Goal: Check status

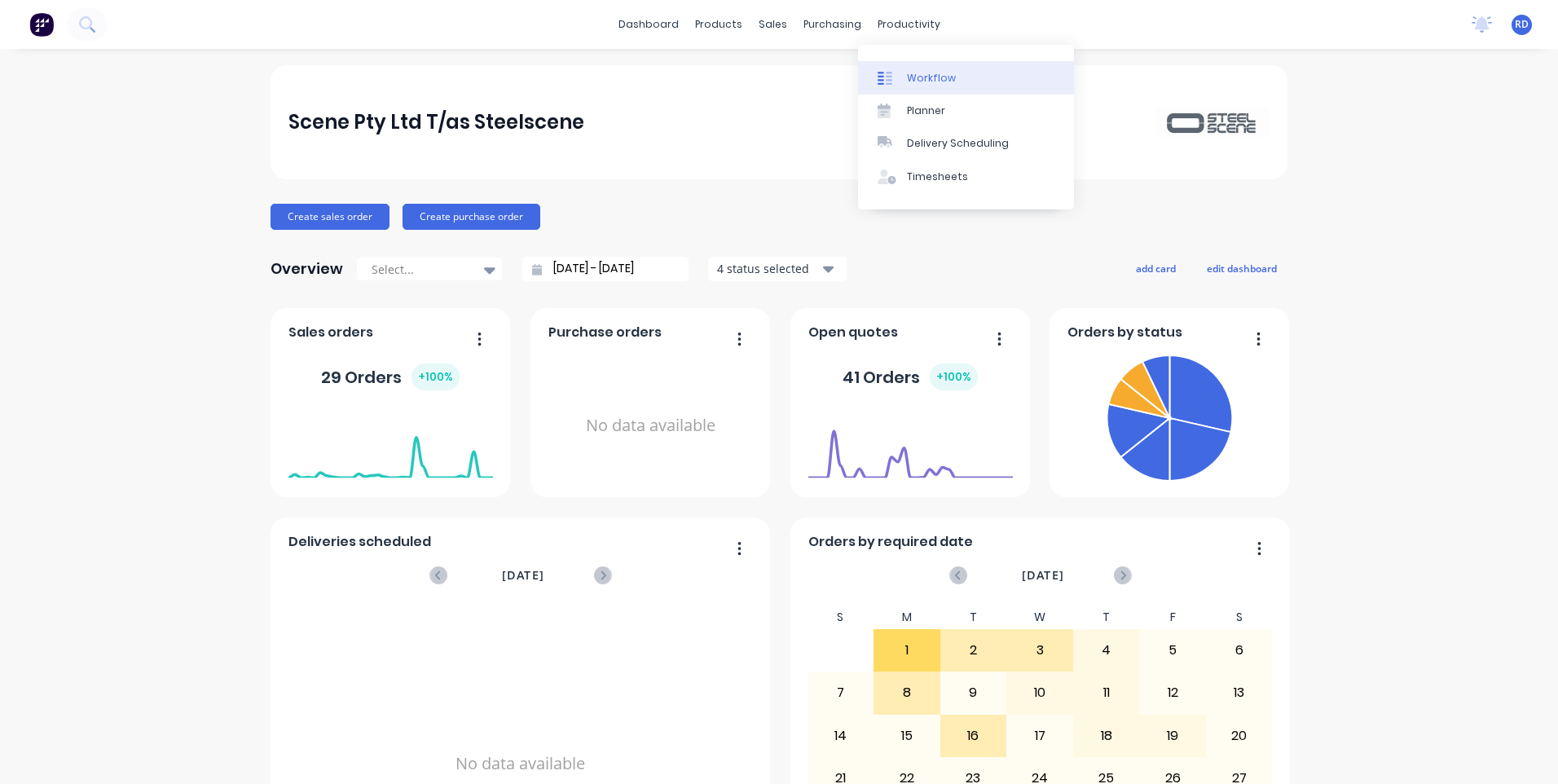
click at [924, 73] on div "Workflow" at bounding box center [931, 78] width 49 height 15
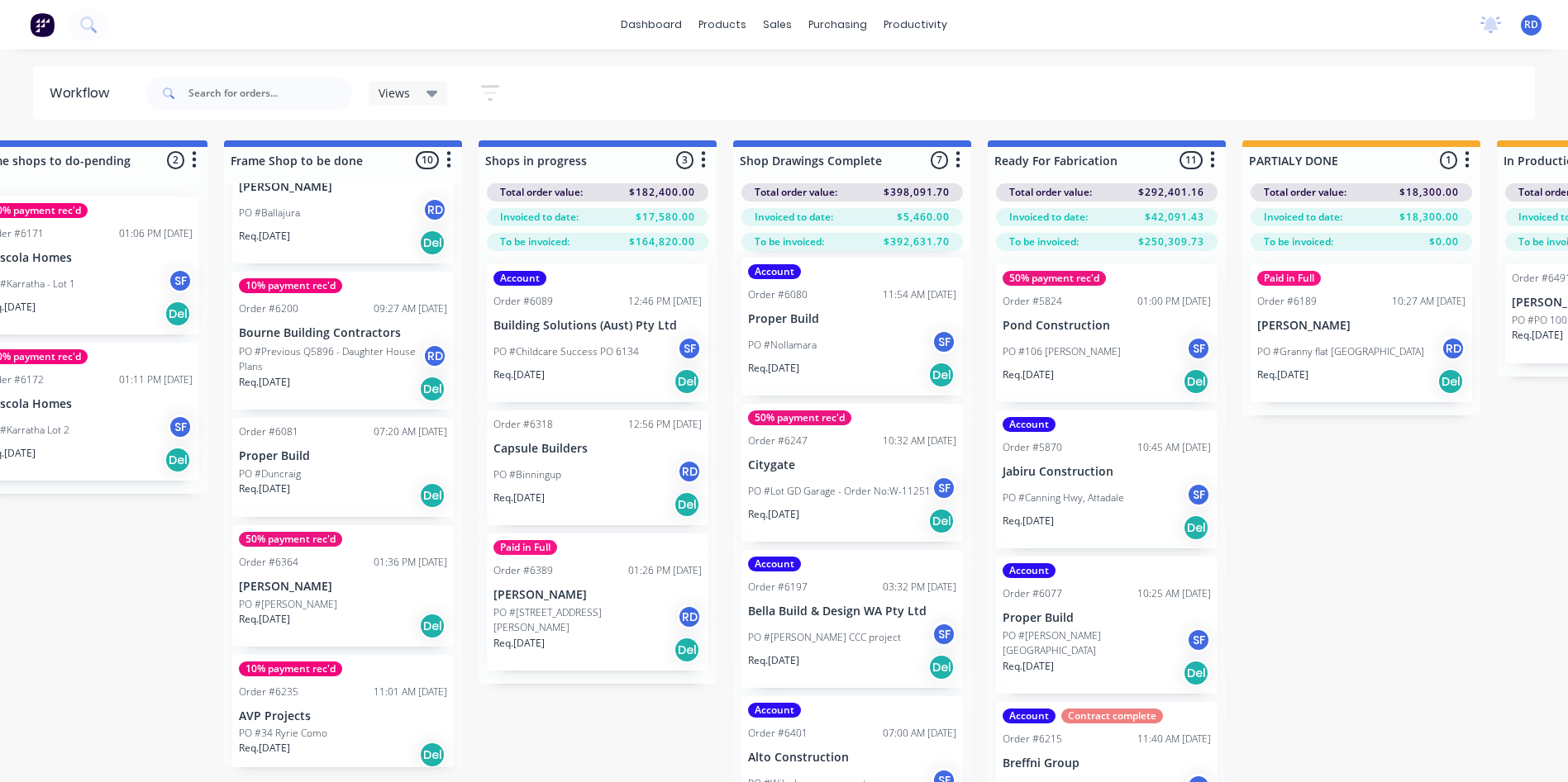
scroll to position [65, 1339]
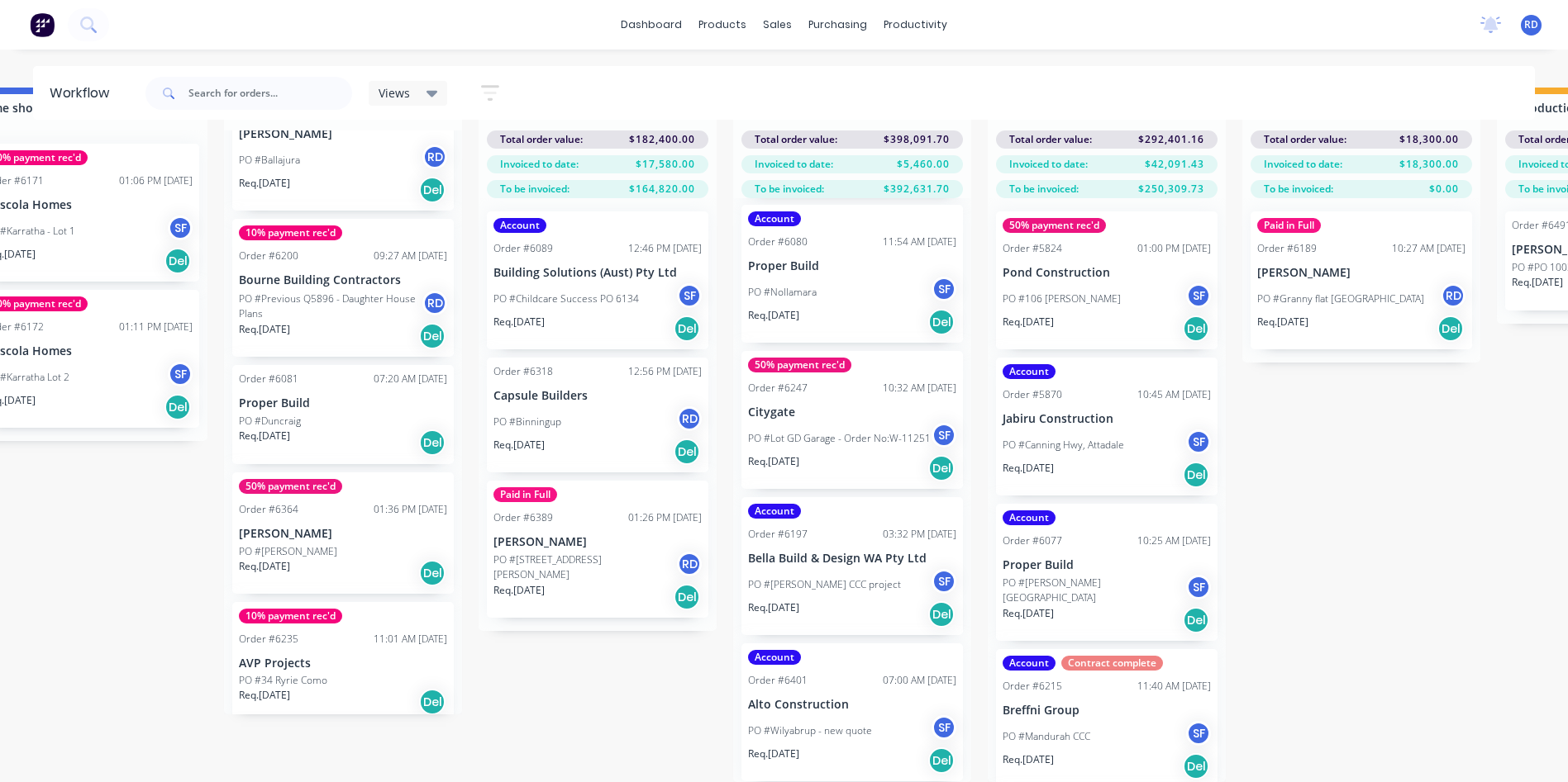
click at [1478, 423] on div "Submitted 3 Sort By Created date Required date Order number Customer name Most …" at bounding box center [745, 435] width 4194 height 694
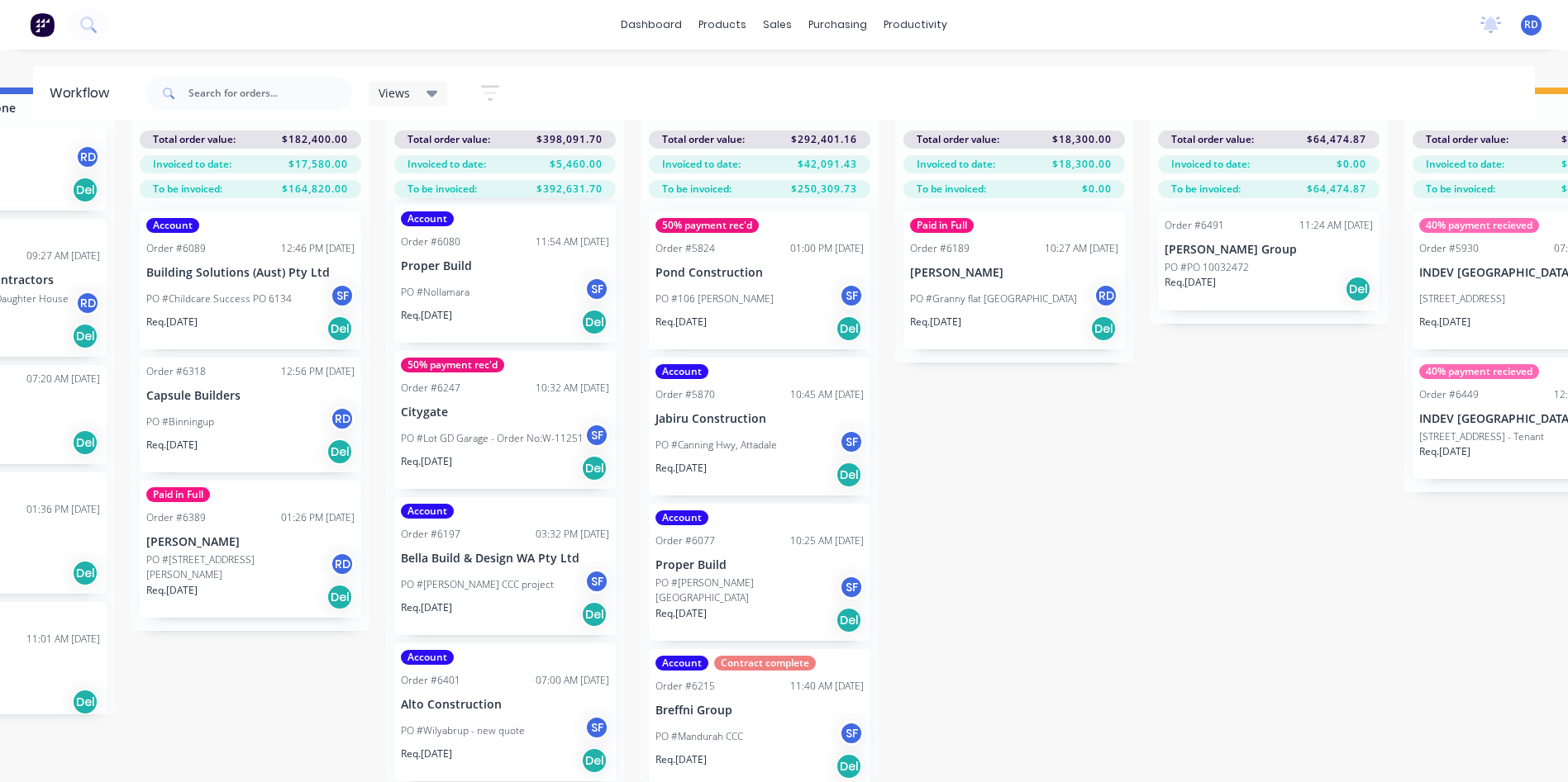
scroll to position [65, 1756]
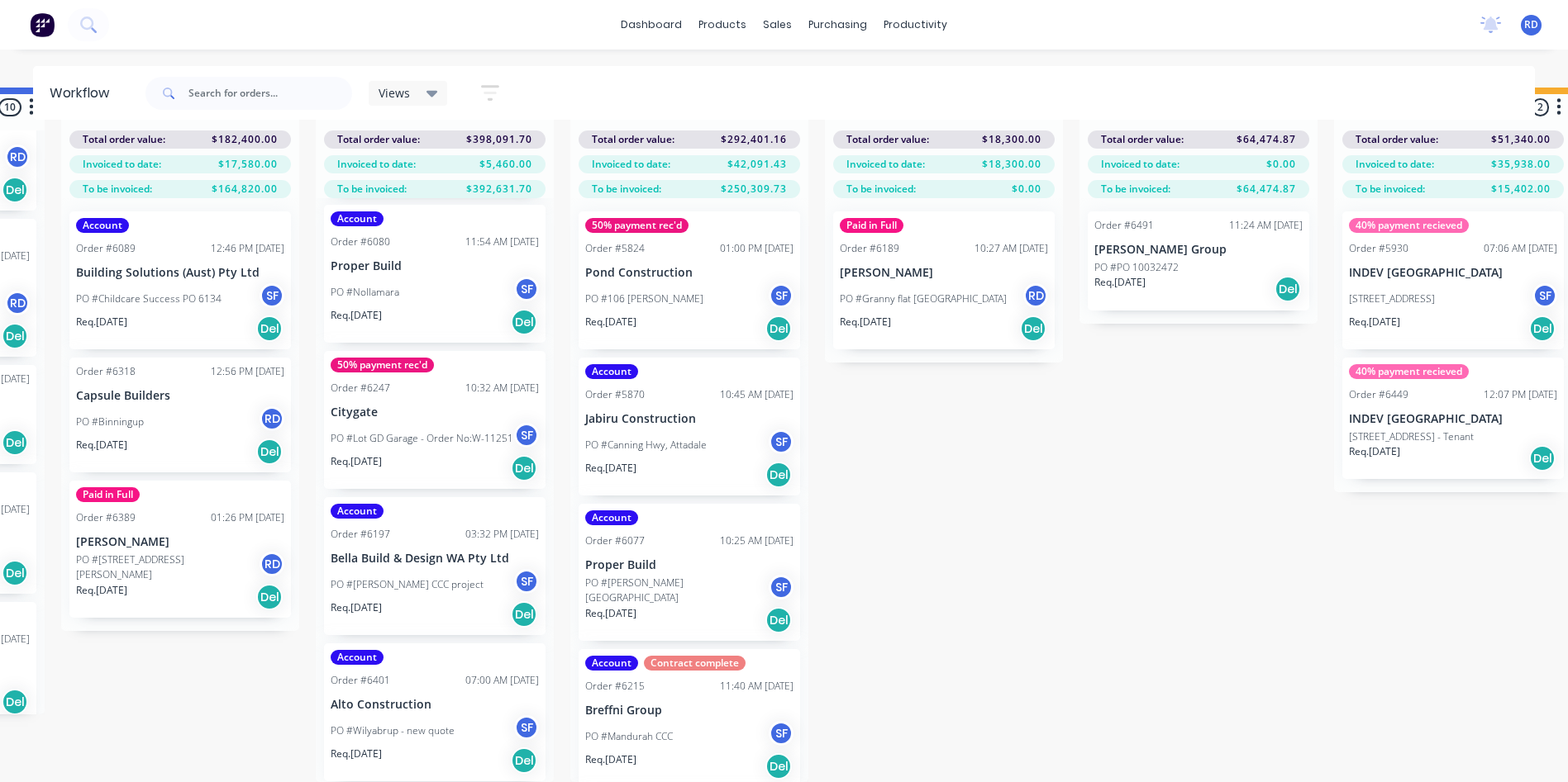
click at [1139, 425] on div "Submitted 3 Sort By Created date Required date Order number Customer name Most …" at bounding box center [328, 435] width 4194 height 694
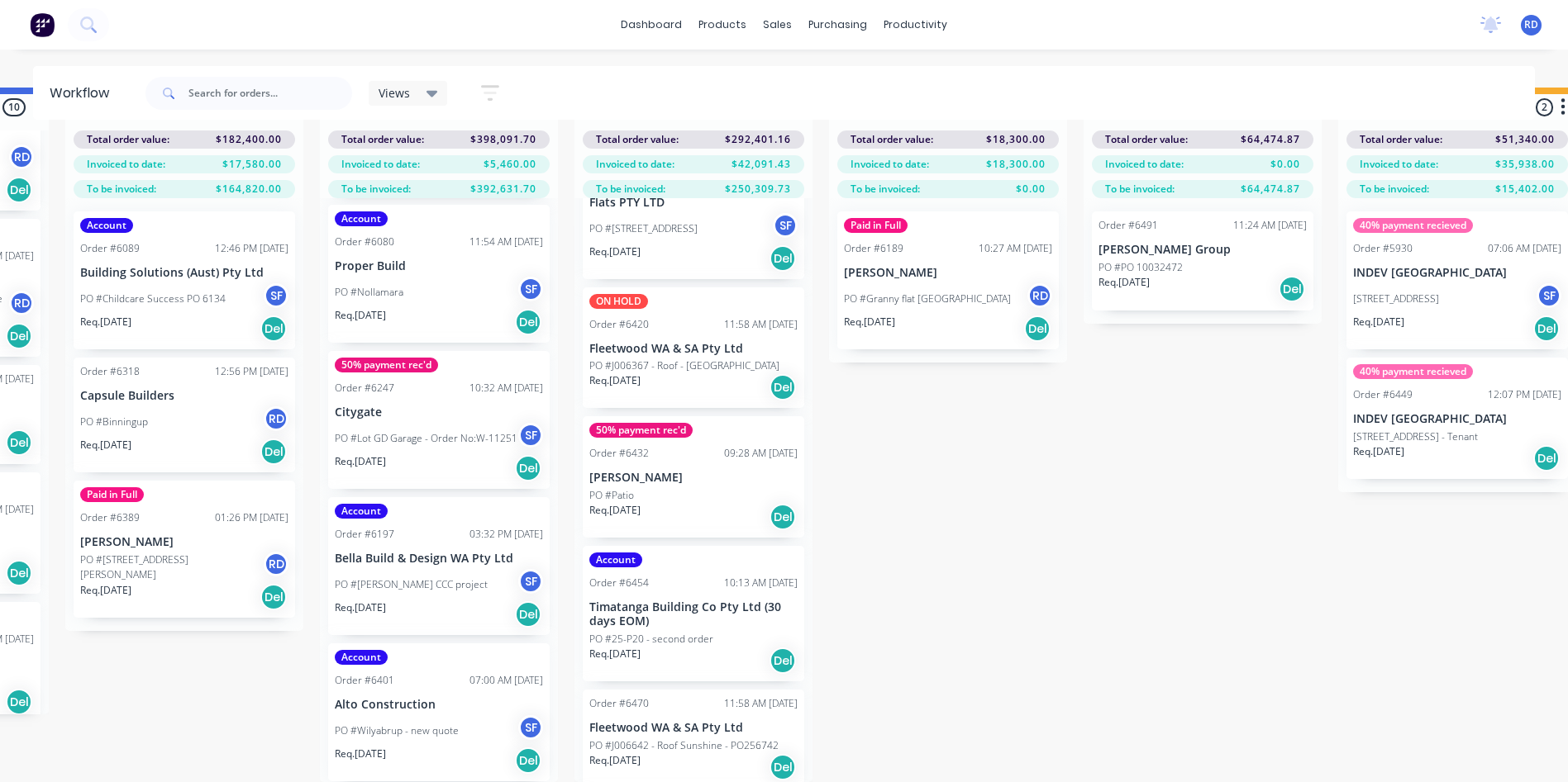
scroll to position [764, 0]
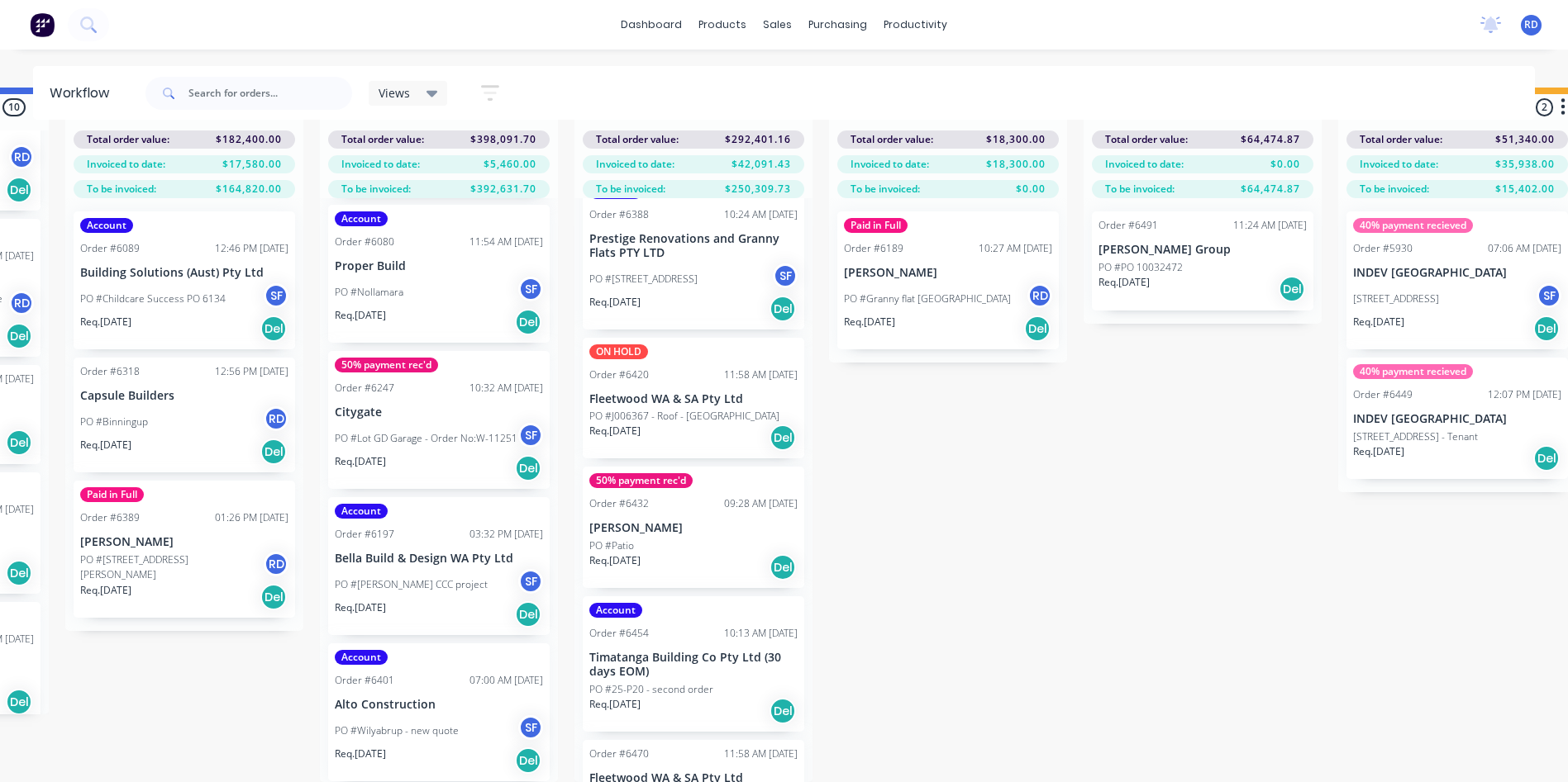
click at [981, 508] on div "Submitted 3 Sort By Created date Required date Order number Customer name Most …" at bounding box center [332, 435] width 4194 height 694
click at [1042, 520] on div "Submitted 3 Sort By Created date Required date Order number Customer name Most …" at bounding box center [332, 435] width 4194 height 694
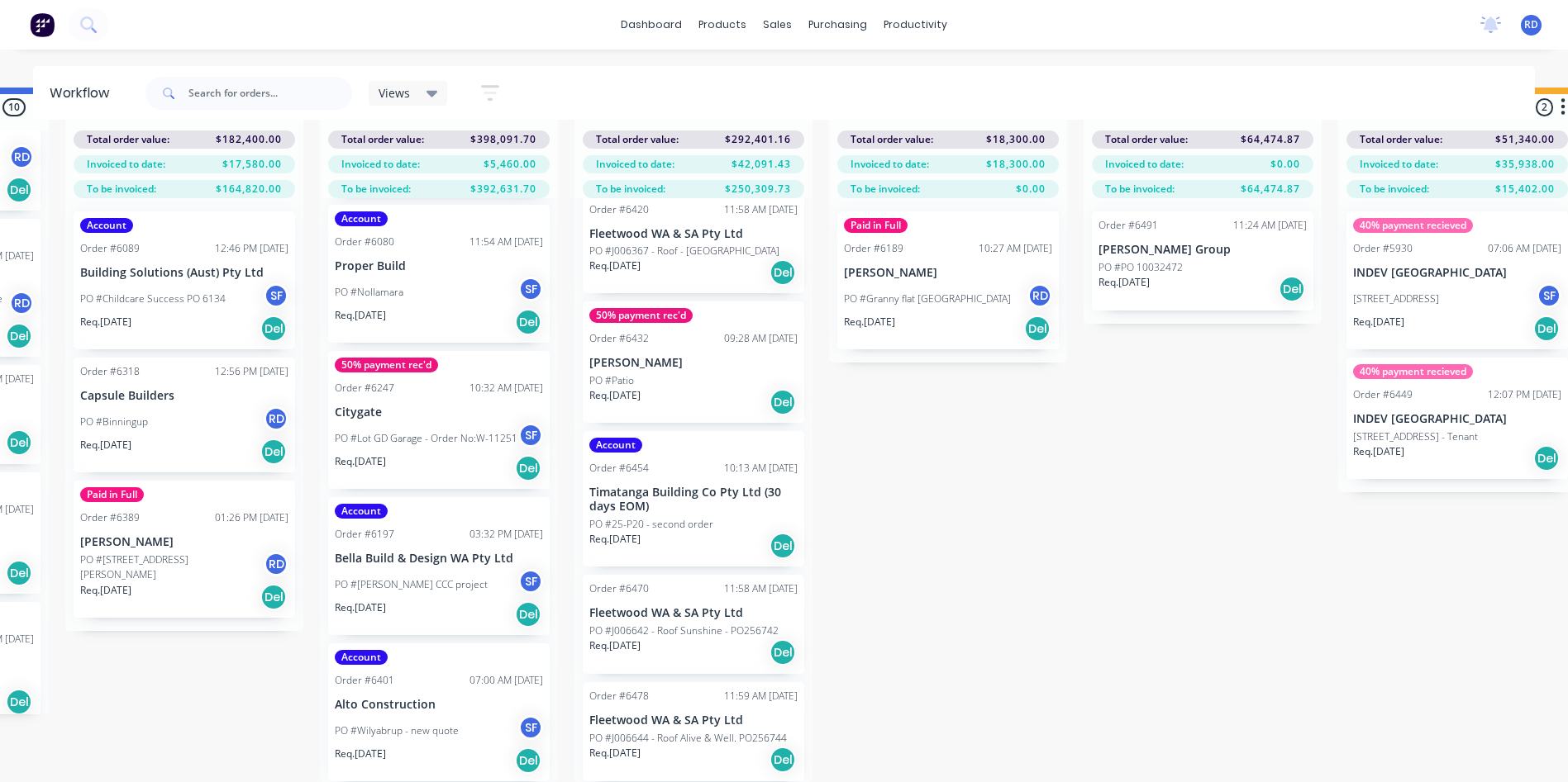
click at [1076, 529] on div "Submitted 3 Sort By Created date Required date Order number Customer name Most …" at bounding box center [332, 435] width 4194 height 694
click at [701, 517] on p "PO #25-P20 - second order" at bounding box center [651, 524] width 124 height 15
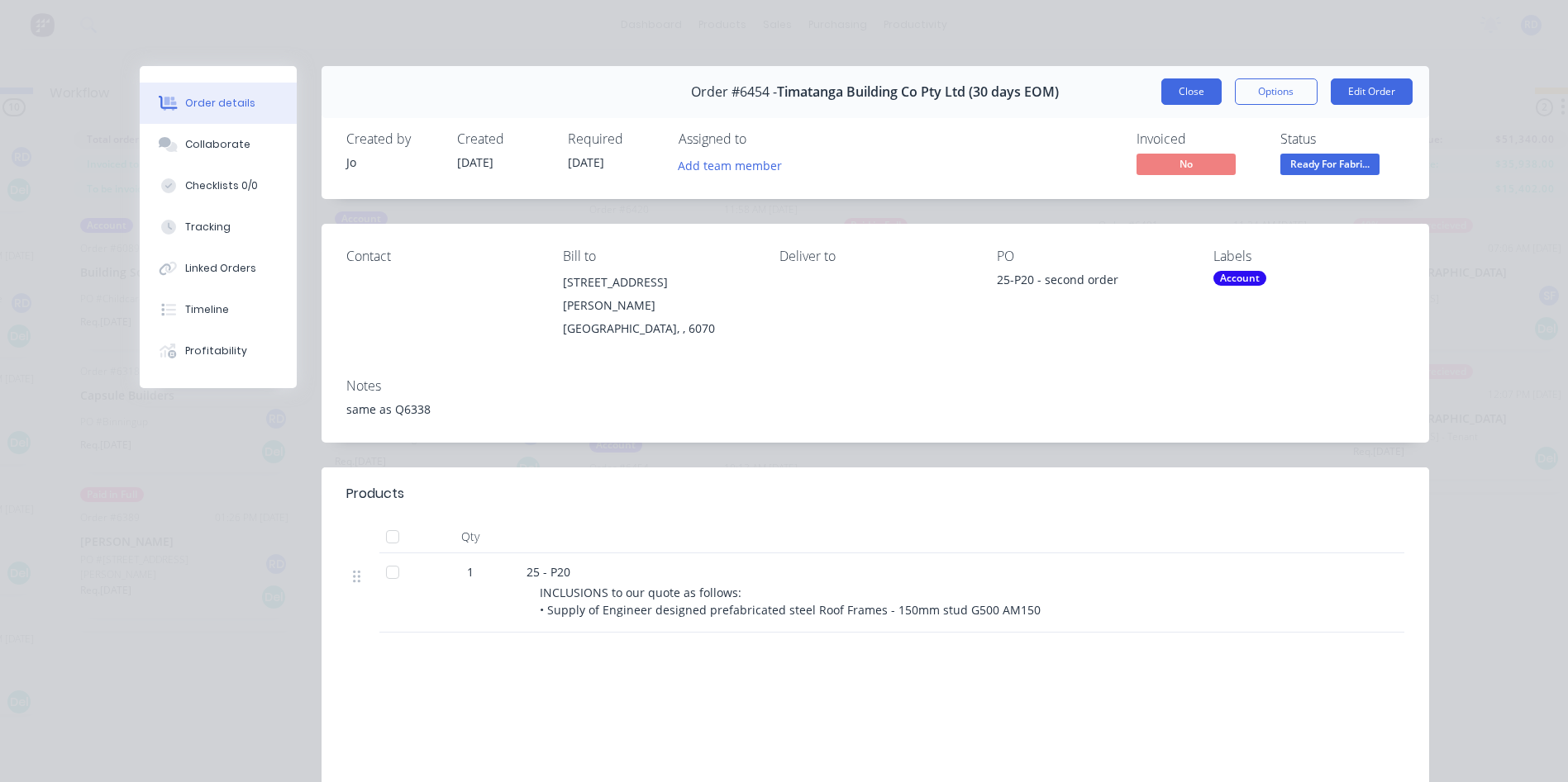
click at [1180, 93] on button "Close" at bounding box center [1191, 92] width 61 height 26
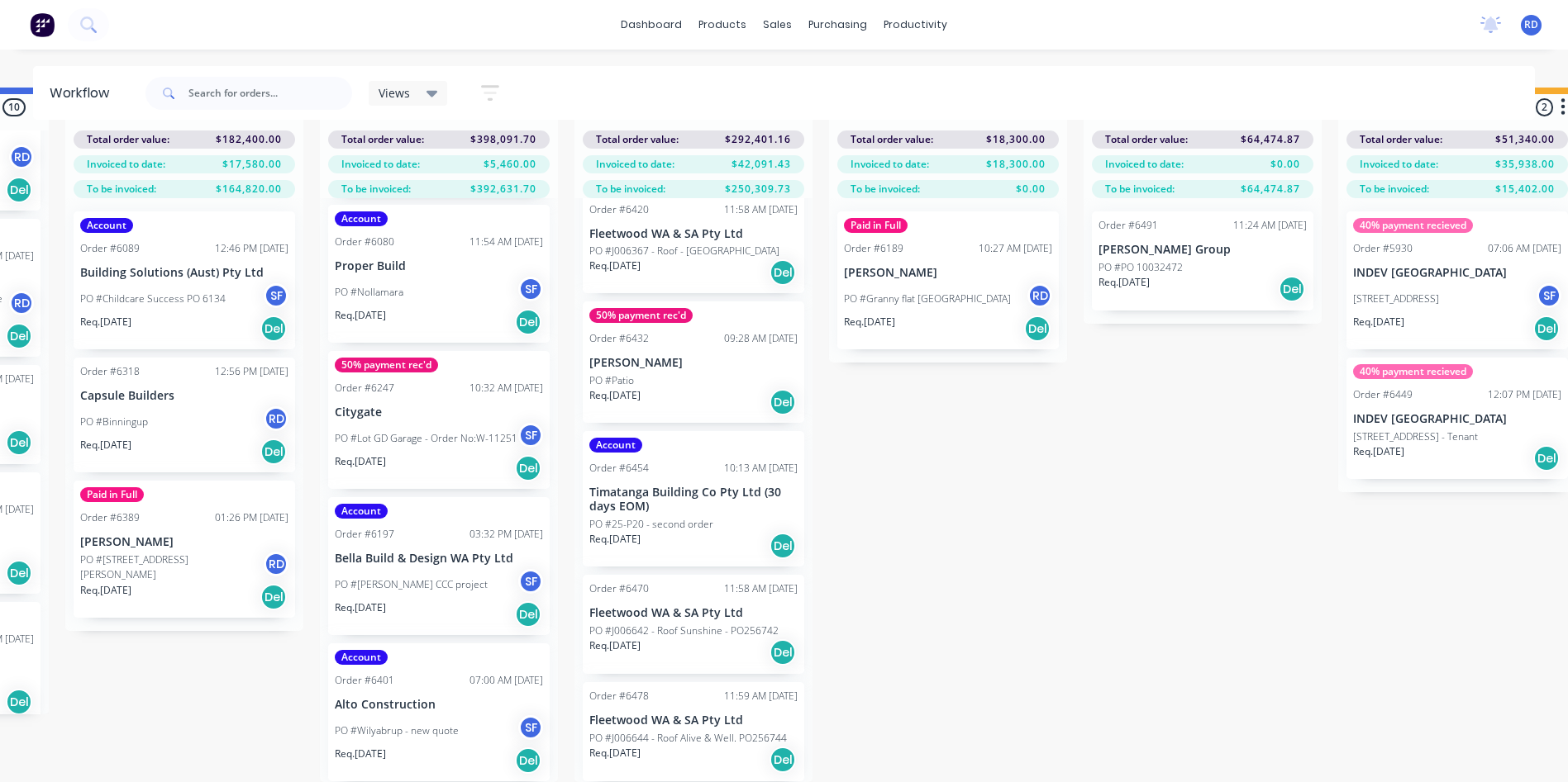
click at [694, 517] on p "PO #25-P20 - second order" at bounding box center [651, 524] width 124 height 15
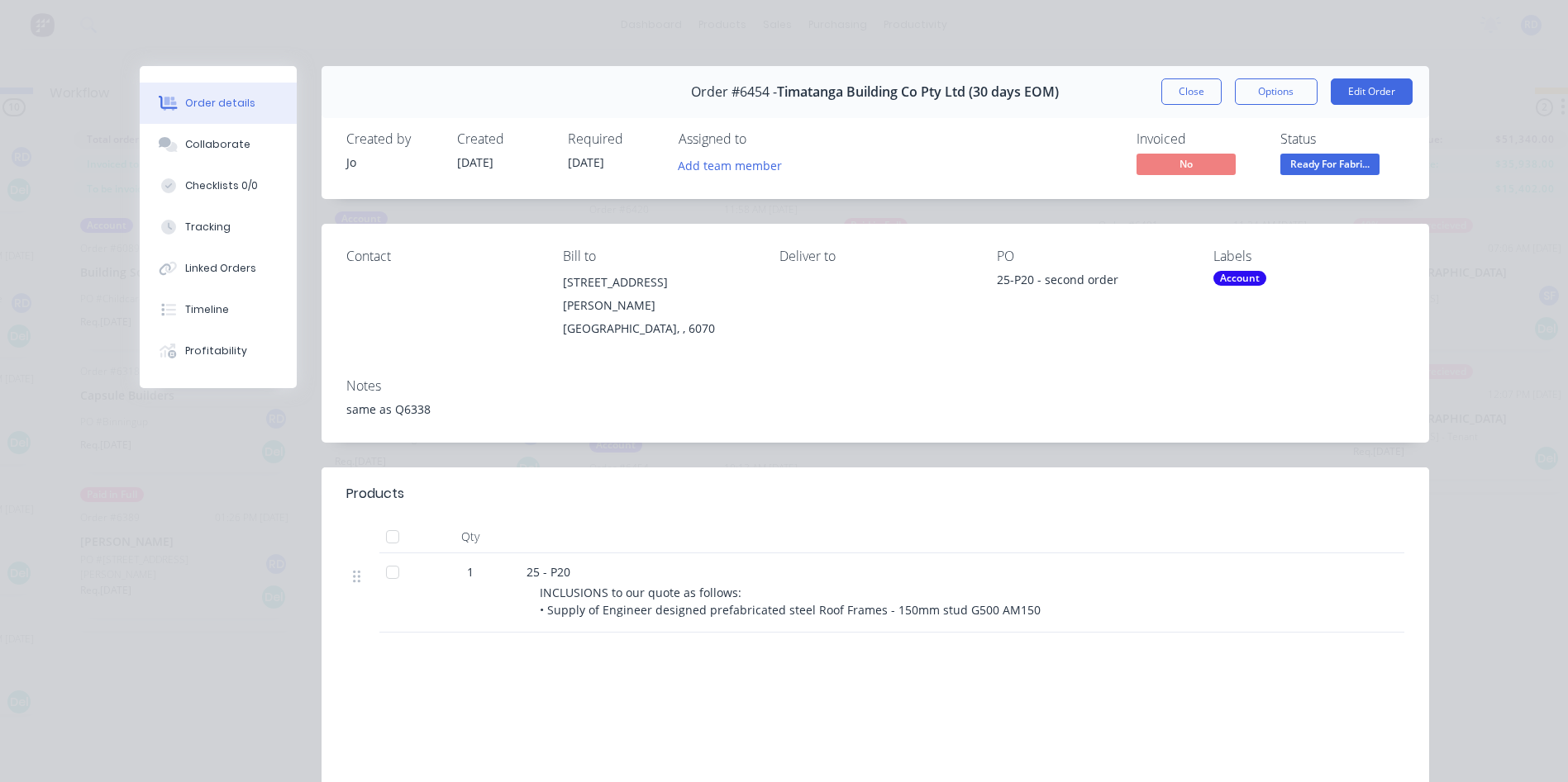
click at [1493, 52] on div "Order details Collaborate Checklists 0/0 Tracking Linked Orders Timeline Profit…" at bounding box center [784, 391] width 1568 height 782
click at [1202, 97] on button "Close" at bounding box center [1191, 92] width 61 height 26
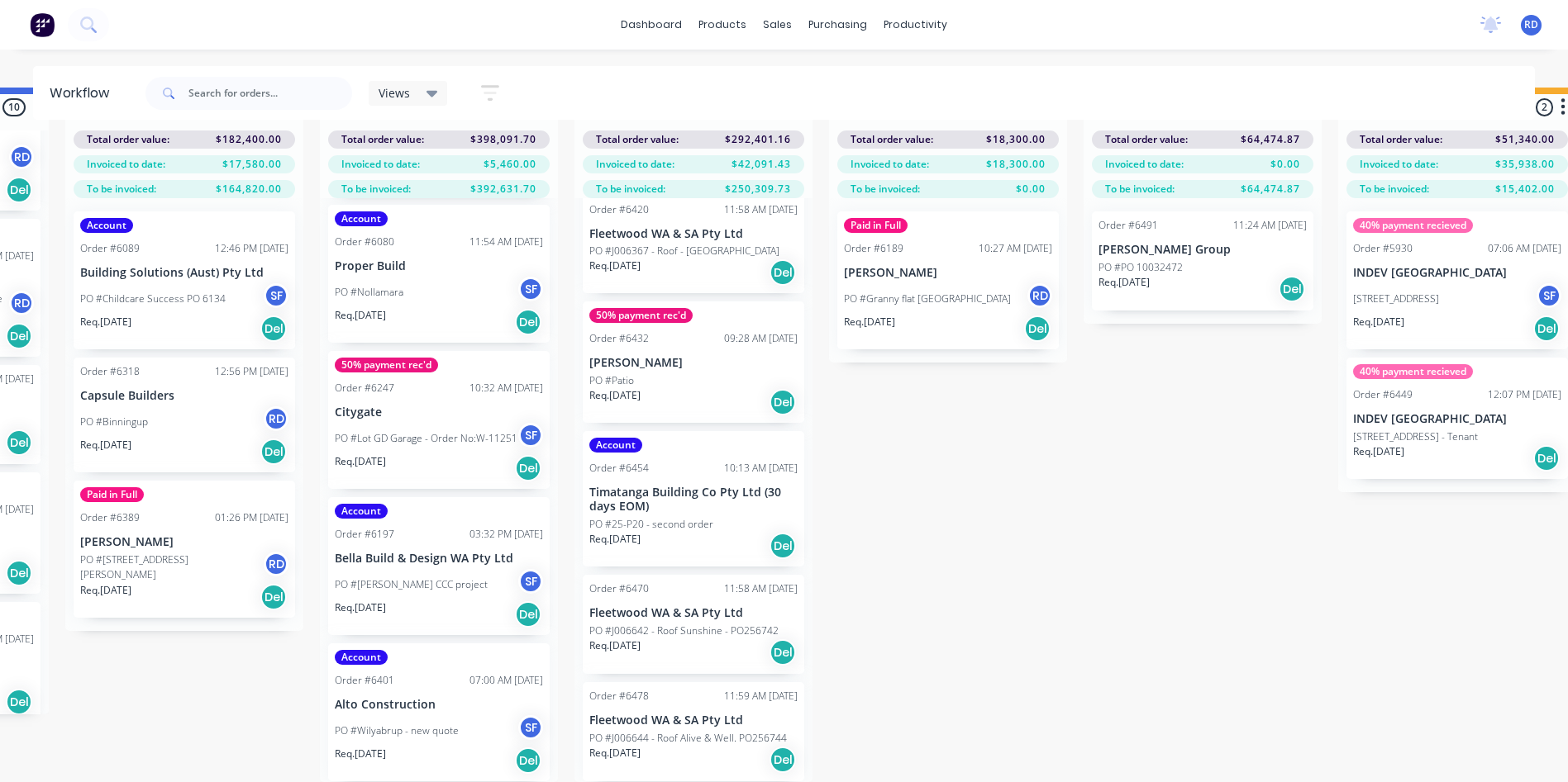
click at [1084, 503] on div "Submitted 3 Sort By Created date Required date Order number Customer name Most …" at bounding box center [332, 435] width 4194 height 694
